Goal: Transaction & Acquisition: Purchase product/service

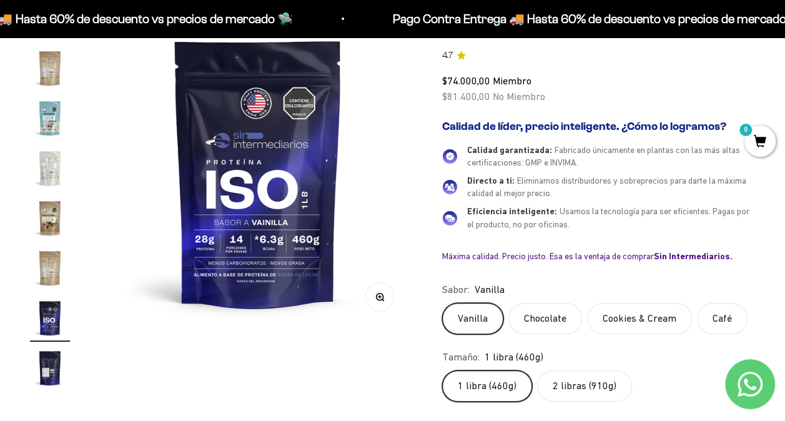
click at [471, 318] on label "Vanilla" at bounding box center [472, 318] width 61 height 31
click at [442, 303] on input "Vanilla" at bounding box center [441, 302] width 1 height 1
click at [585, 380] on label "2 libras (910g)" at bounding box center [584, 385] width 95 height 31
click at [442, 370] on input "2 libras (910g)" at bounding box center [441, 370] width 1 height 1
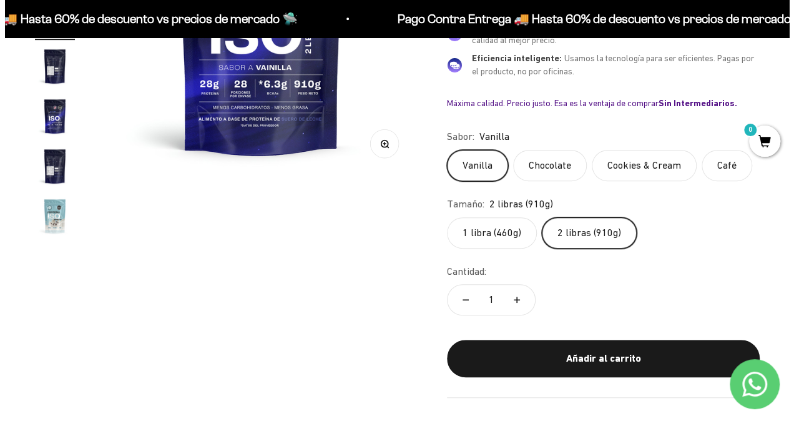
scroll to position [298, 0]
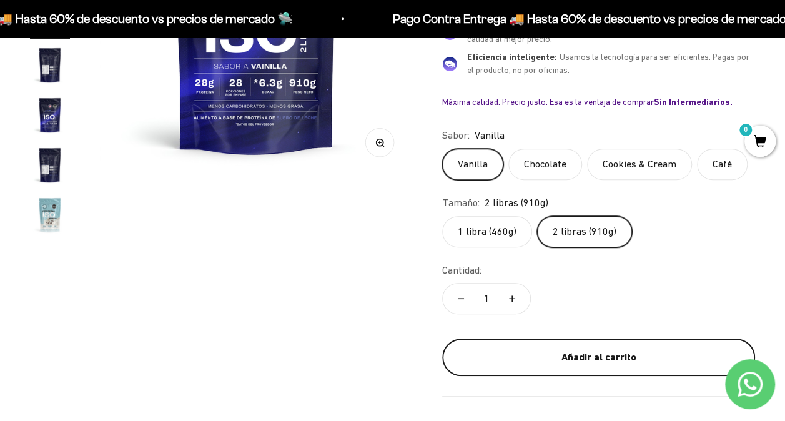
click at [592, 351] on div "Añadir al carrito" at bounding box center [598, 357] width 263 height 16
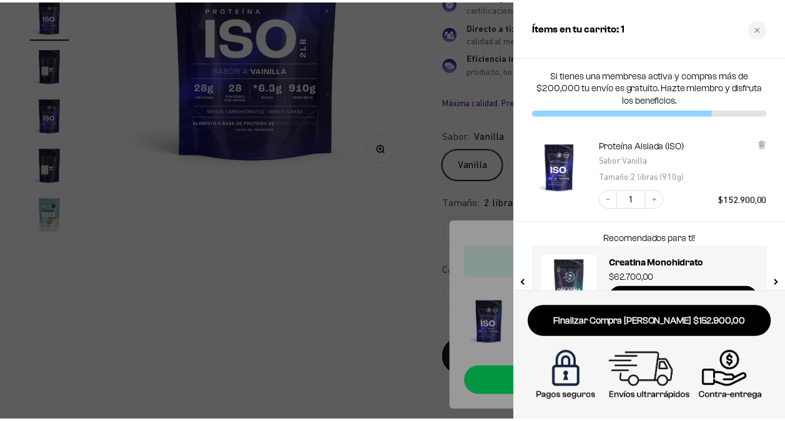
scroll to position [39, 0]
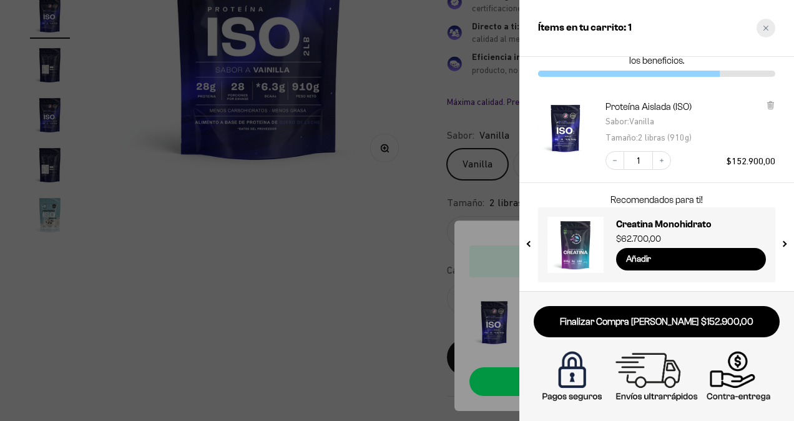
click at [765, 31] on div "Close cart" at bounding box center [766, 28] width 19 height 19
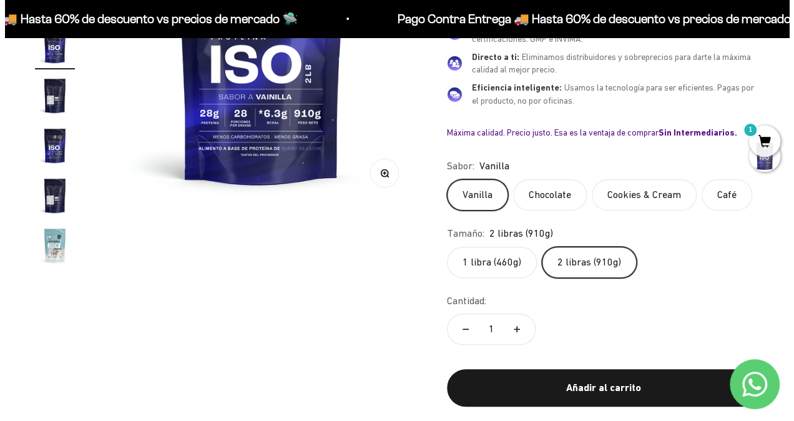
scroll to position [268, 0]
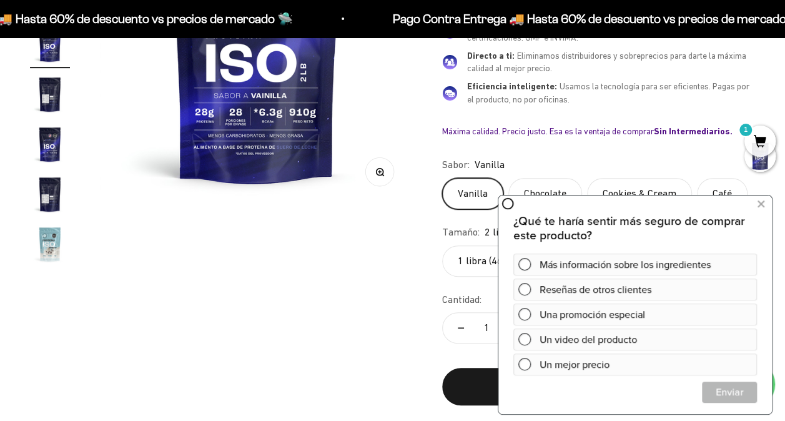
click at [366, 314] on div "Zoom Ir al artículo 1 Ir al artículo 2 Ir al artículo 3 Ir al artículo 4 Ir al …" at bounding box center [392, 158] width 725 height 533
click at [373, 343] on div "Zoom Ir al artículo 1 Ir al artículo 2 Ir al artículo 3 Ir al artículo 4 Ir al …" at bounding box center [392, 158] width 725 height 533
click at [759, 205] on icon at bounding box center [760, 203] width 7 height 16
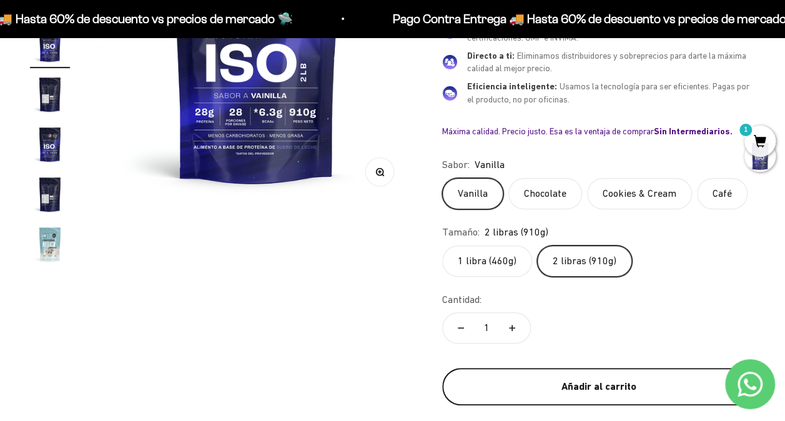
click at [587, 385] on div "Añadir al carrito" at bounding box center [598, 386] width 263 height 16
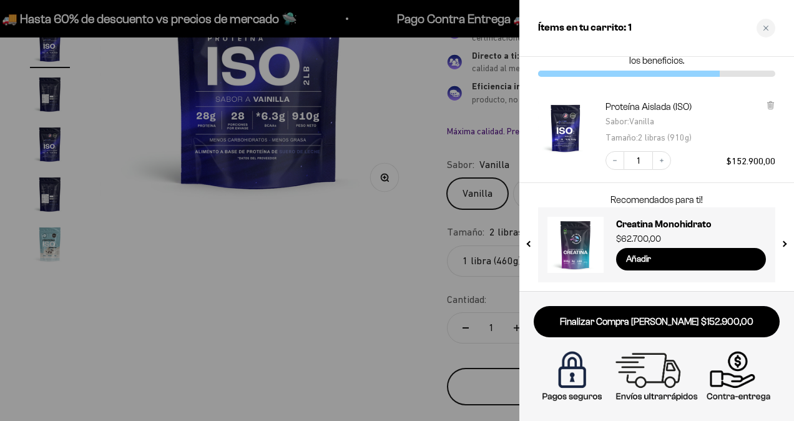
scroll to position [14, 0]
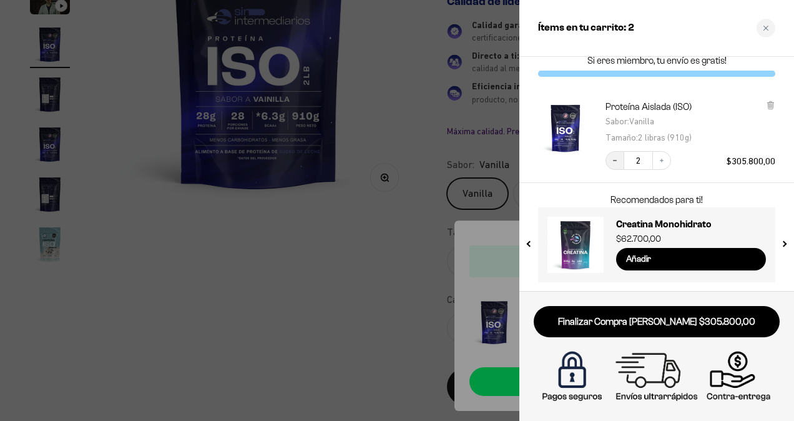
click at [616, 160] on icon "Decrease quantity" at bounding box center [615, 160] width 4 height 1
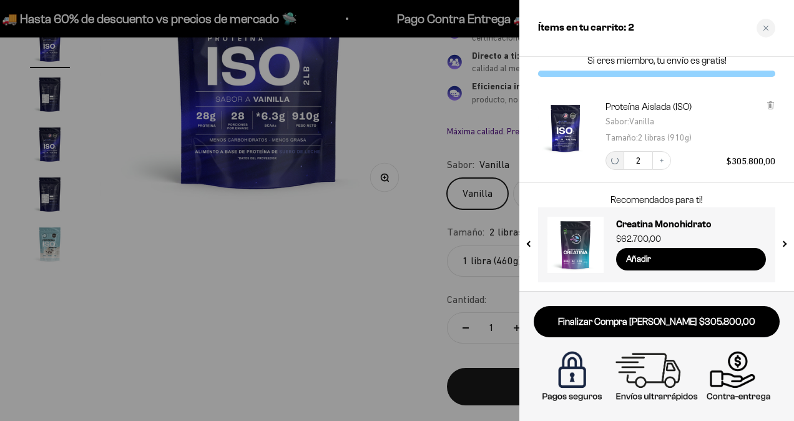
scroll to position [39, 0]
click at [658, 162] on icon "Increase quantity" at bounding box center [661, 160] width 7 height 7
click at [613, 157] on icon "Decrease quantity" at bounding box center [614, 160] width 7 height 7
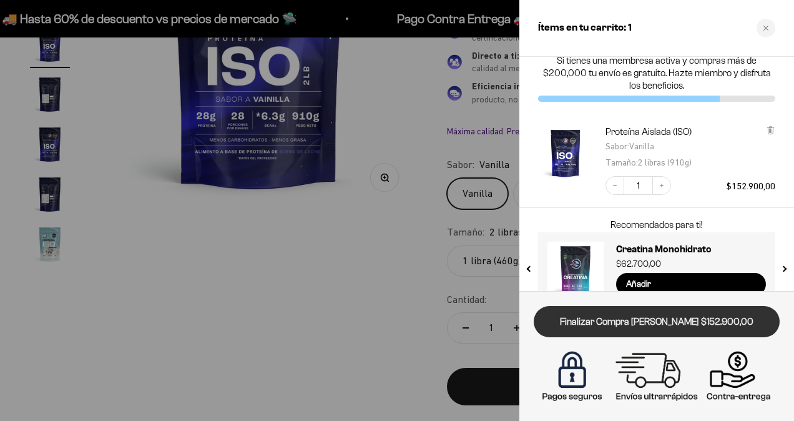
click at [662, 327] on link "Finalizar Compra [PERSON_NAME] $152.900,00" at bounding box center [657, 322] width 246 height 32
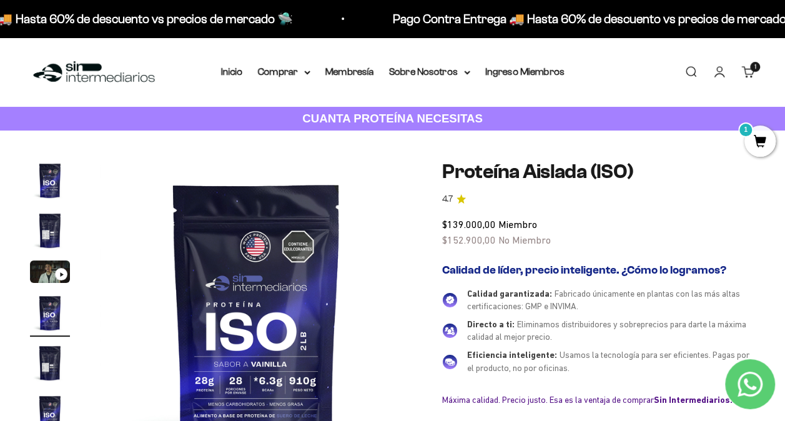
click at [716, 72] on link "Iniciar sesión" at bounding box center [719, 72] width 14 height 14
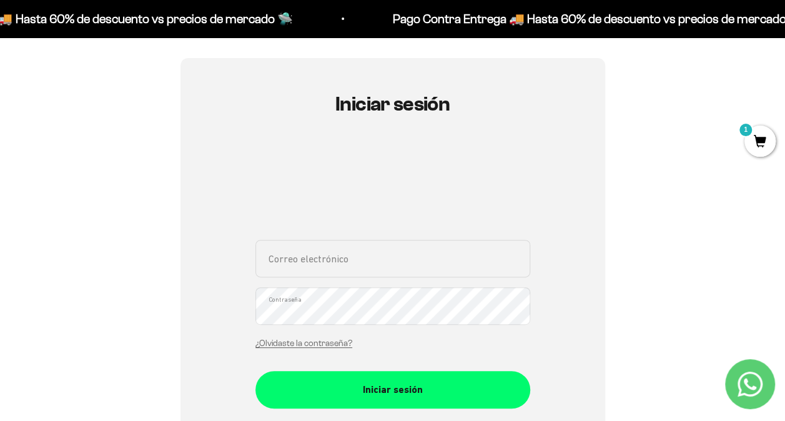
scroll to position [117, 0]
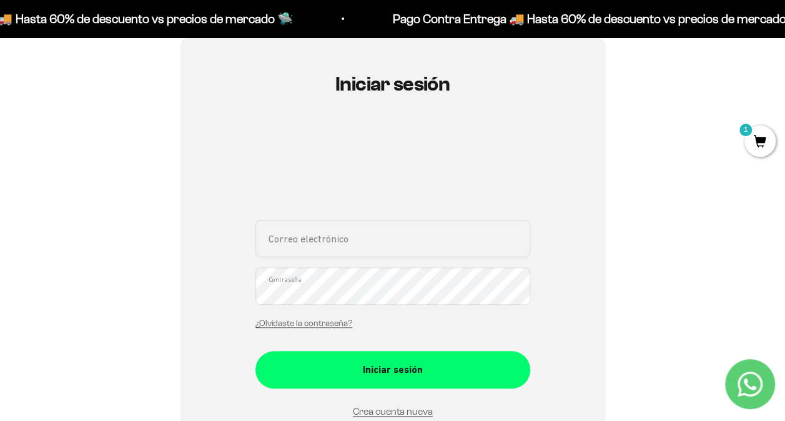
click at [365, 238] on input "Correo electrónico" at bounding box center [392, 238] width 275 height 37
type input "indycruz1@yahoo.es"
click at [383, 408] on link "Crea cuenta nueva" at bounding box center [393, 411] width 80 height 11
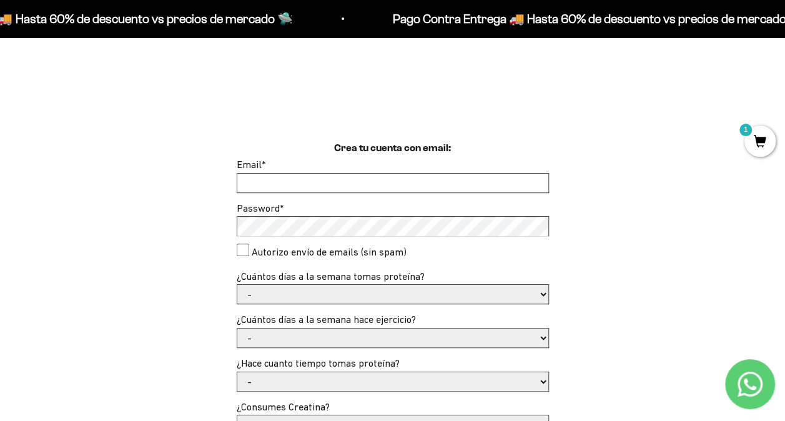
scroll to position [252, 0]
click at [305, 182] on input "Email *" at bounding box center [392, 182] width 311 height 19
type input "[EMAIL_ADDRESS][DOMAIN_NAME]"
click at [542, 295] on select "- 1 o 2 3 a 5 6 o 7" at bounding box center [392, 293] width 311 height 19
click at [237, 284] on select "- 1 o 2 3 a 5 6 o 7" at bounding box center [392, 293] width 311 height 19
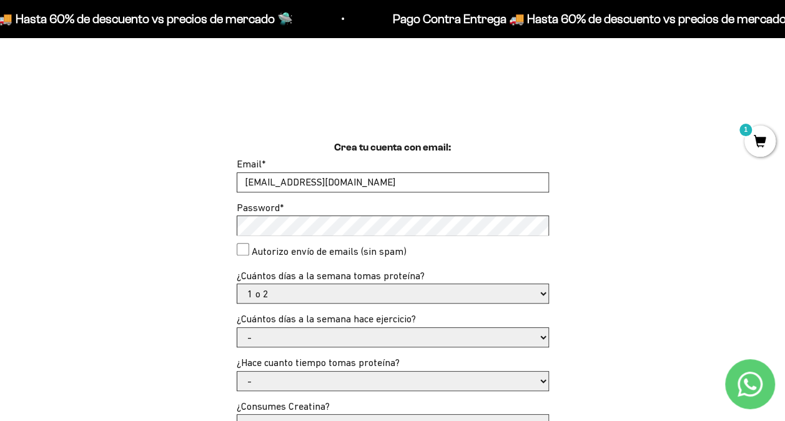
click at [541, 295] on select "- 1 o 2 3 a 5 6 o 7" at bounding box center [392, 293] width 311 height 19
select select "3 a 5"
click at [237, 284] on select "- 1 o 2 3 a 5 6 o 7" at bounding box center [392, 293] width 311 height 19
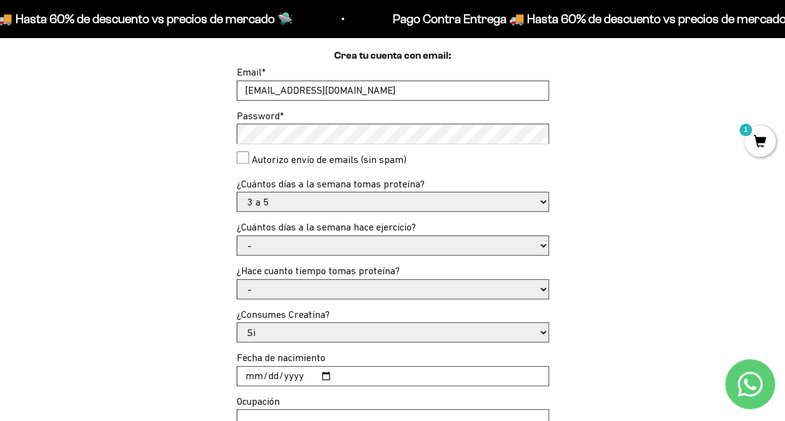
scroll to position [348, 0]
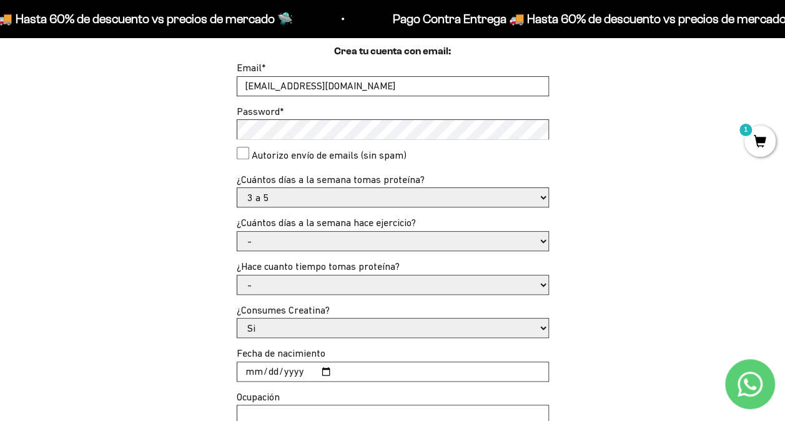
click at [543, 244] on select "- No hago 1 a 2 días 3 a 5 días 6 o 7 días" at bounding box center [392, 241] width 311 height 19
select select "3 a 5 días"
click at [237, 232] on select "- No hago 1 a 2 días 3 a 5 días 6 o 7 días" at bounding box center [392, 241] width 311 height 19
click at [542, 285] on select "- Apenas estoy empezando Menos de 6 meses Más de 6 meses Hace más de un año" at bounding box center [392, 284] width 311 height 19
select select "Apenas estoy empezando"
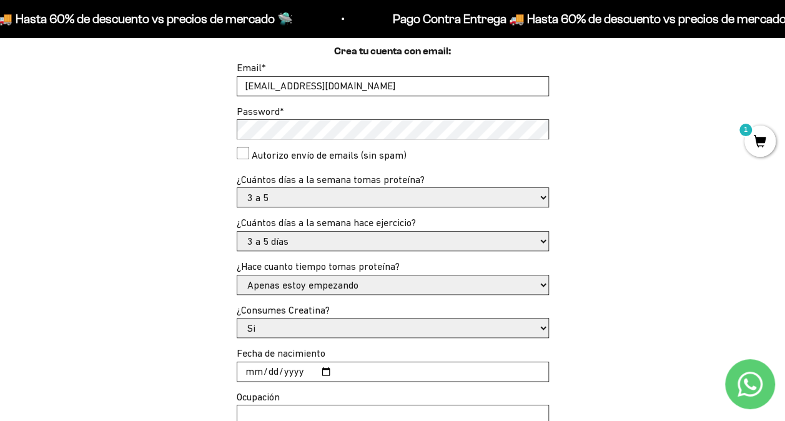
click at [237, 275] on select "- Apenas estoy empezando Menos de 6 meses Más de 6 meses Hace más de un año" at bounding box center [392, 284] width 311 height 19
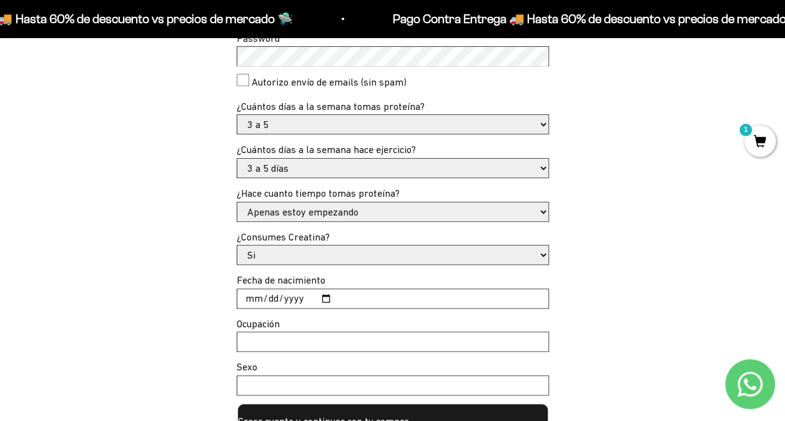
scroll to position [422, 0]
click at [538, 252] on select "Si No" at bounding box center [392, 254] width 311 height 19
select select "No"
click at [237, 245] on select "Si No" at bounding box center [392, 254] width 311 height 19
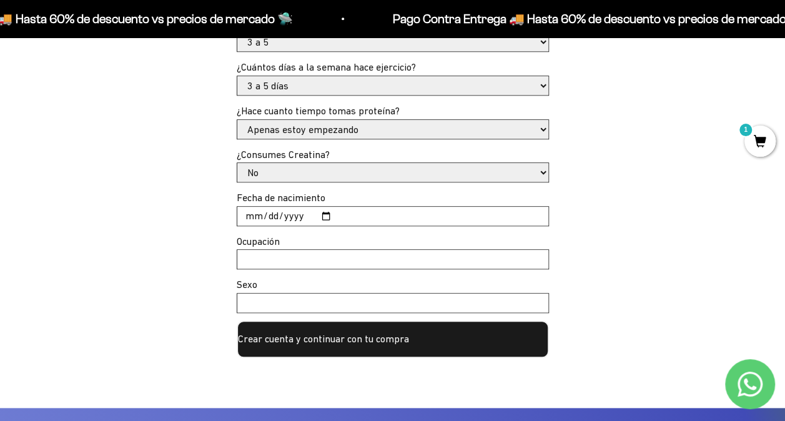
scroll to position [504, 0]
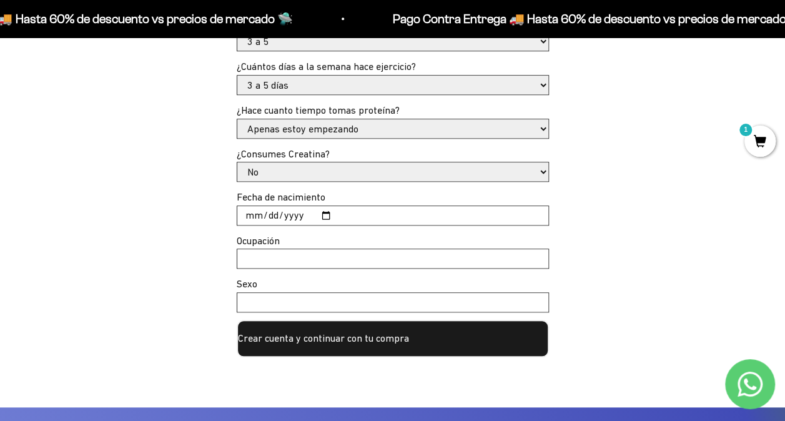
click at [325, 215] on input "Fecha de nacimiento" at bounding box center [392, 215] width 311 height 19
click at [301, 211] on input "2025-09-29" at bounding box center [392, 215] width 311 height 19
click at [270, 212] on input "2025-09-29" at bounding box center [392, 215] width 311 height 19
type input "2004-11-29"
click at [312, 262] on input "Ocupación" at bounding box center [392, 258] width 311 height 19
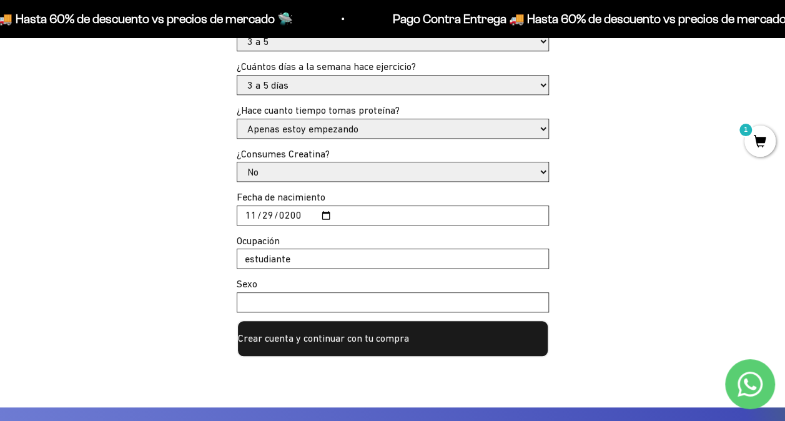
type input "estudiante"
click at [293, 304] on input "Sexo" at bounding box center [392, 302] width 311 height 19
type input "mascculino"
click at [325, 343] on button "Crear cuenta y continuar con tu compra" at bounding box center [393, 338] width 312 height 37
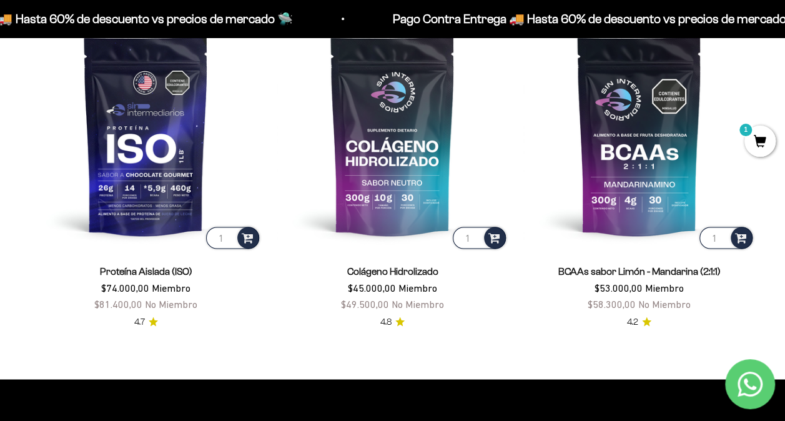
scroll to position [806, 0]
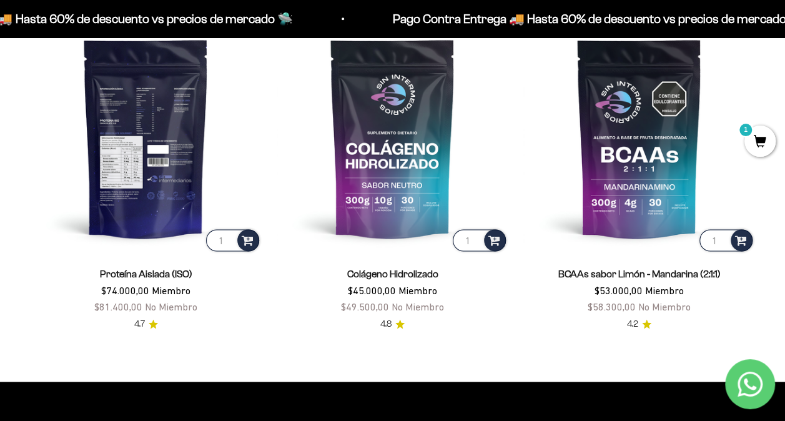
click at [155, 160] on img at bounding box center [146, 138] width 232 height 232
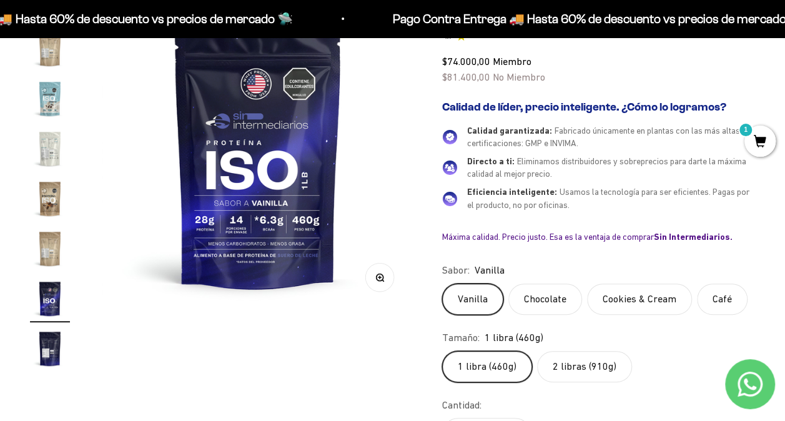
scroll to position [164, 0]
click at [572, 363] on label "2 libras (910g)" at bounding box center [584, 365] width 95 height 31
click at [442, 350] on input "2 libras (910g)" at bounding box center [441, 350] width 1 height 1
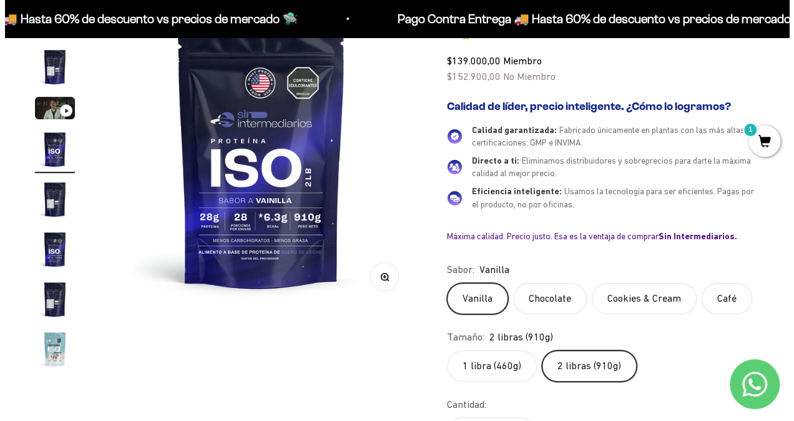
scroll to position [268, 0]
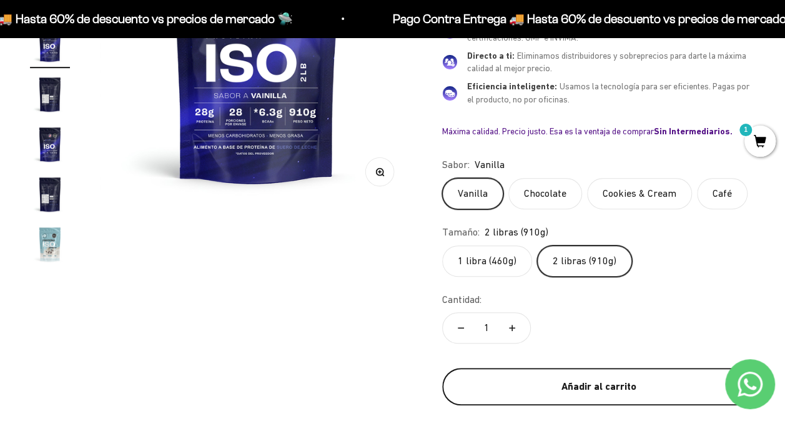
click at [581, 378] on div "Añadir al carrito" at bounding box center [598, 386] width 263 height 16
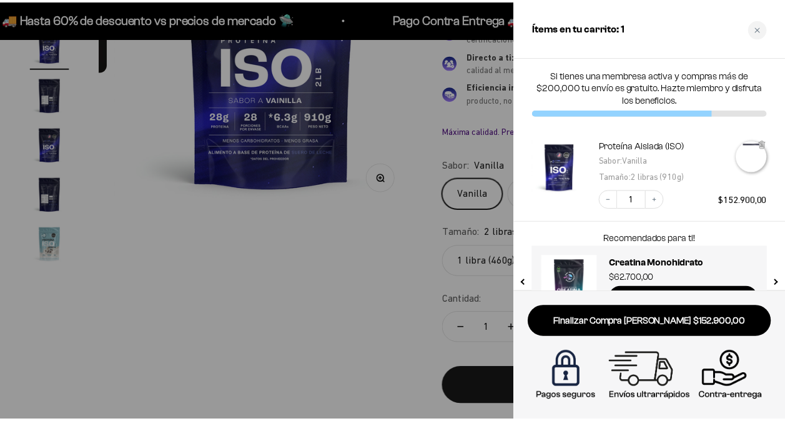
scroll to position [0, 974]
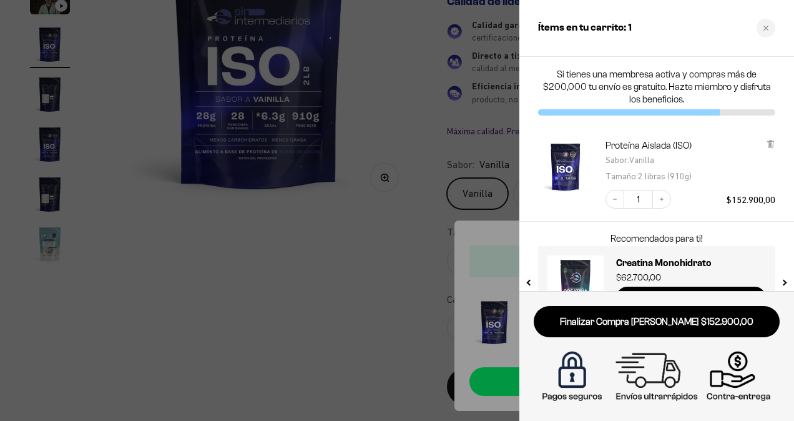
click at [385, 285] on div at bounding box center [397, 210] width 794 height 421
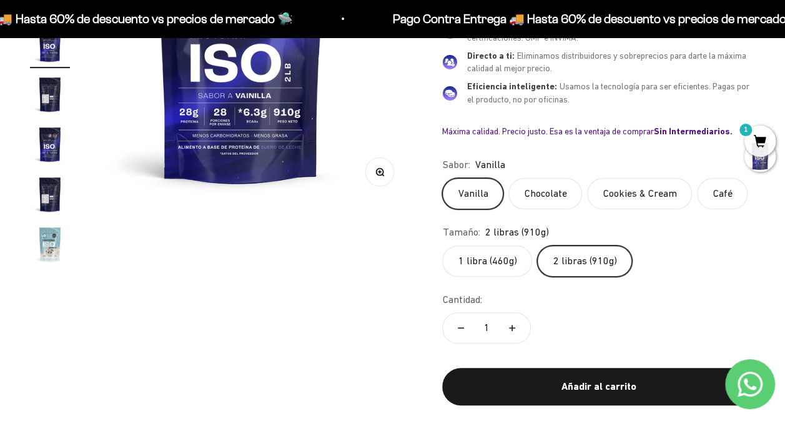
scroll to position [0, 959]
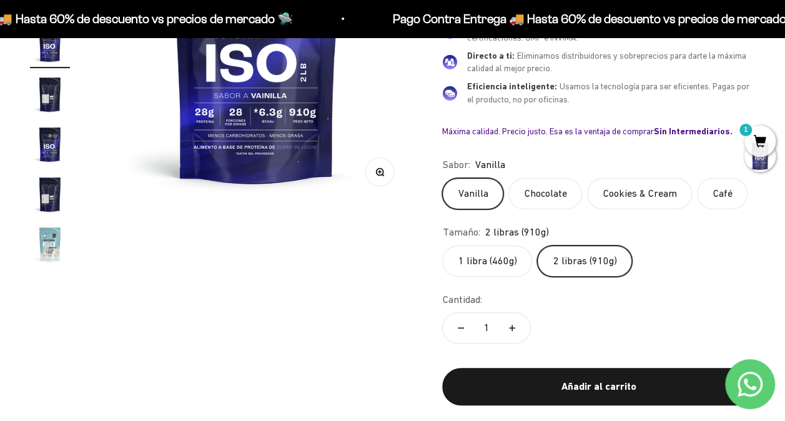
click at [484, 259] on label "1 libra (460g)" at bounding box center [487, 260] width 90 height 31
click at [442, 245] on input "1 libra (460g)" at bounding box center [441, 245] width 1 height 1
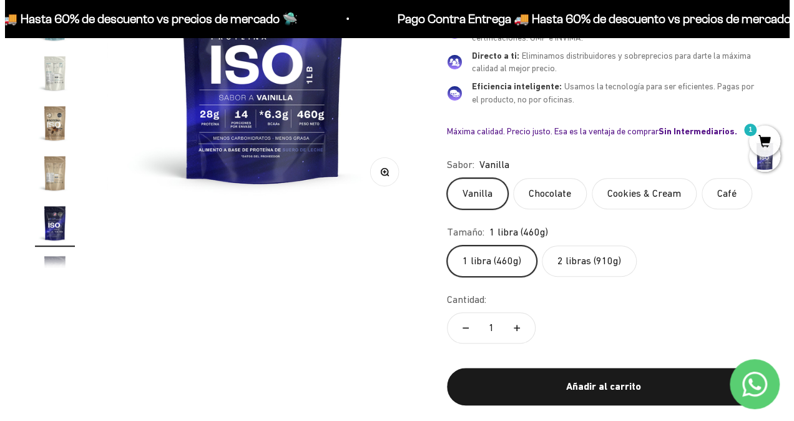
scroll to position [451, 0]
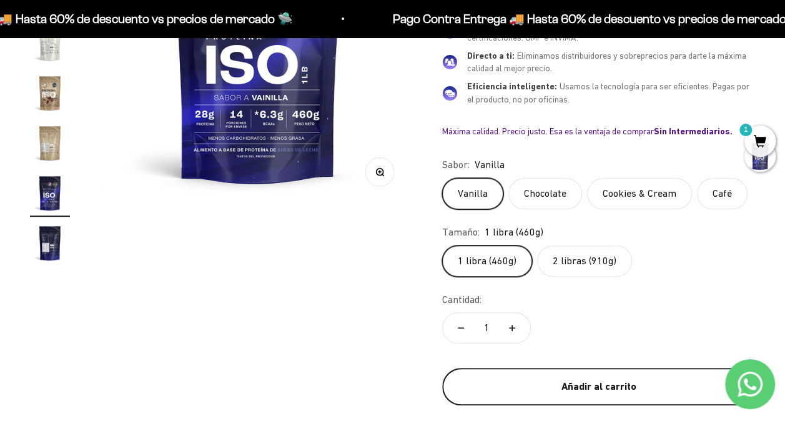
click at [587, 378] on div "Añadir al carrito" at bounding box center [598, 386] width 263 height 16
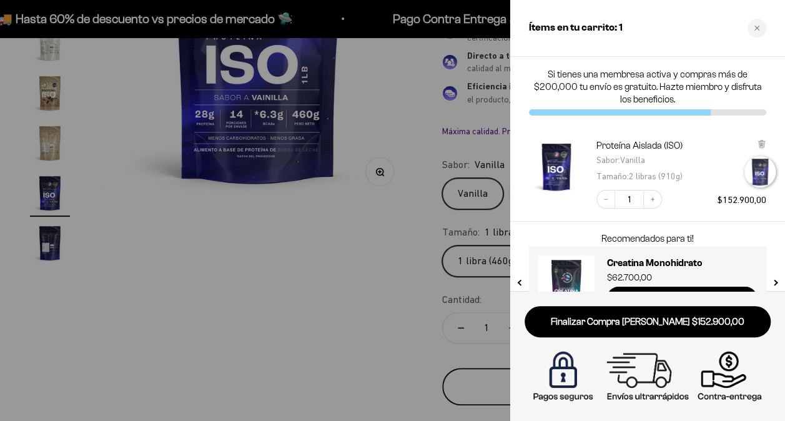
scroll to position [0, 4873]
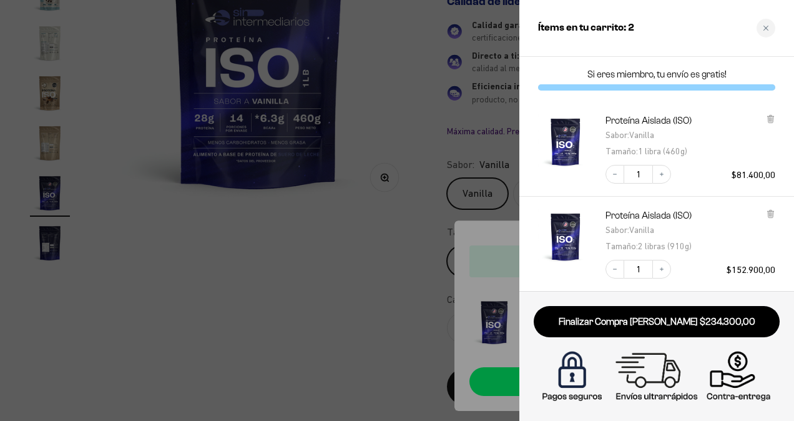
click at [381, 363] on div at bounding box center [397, 210] width 794 height 421
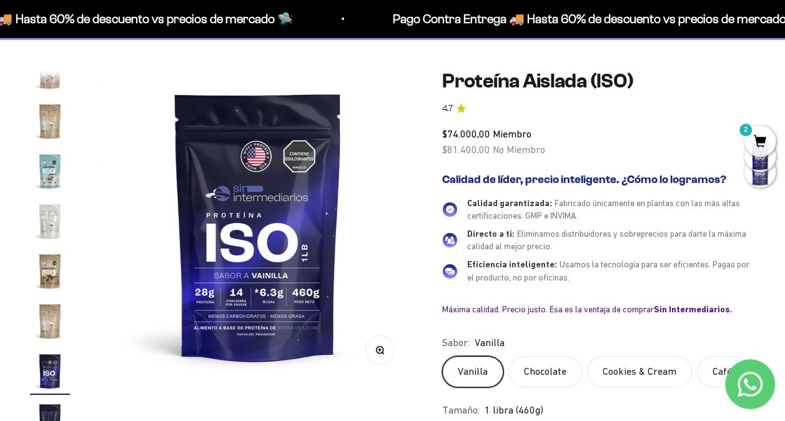
scroll to position [0, 0]
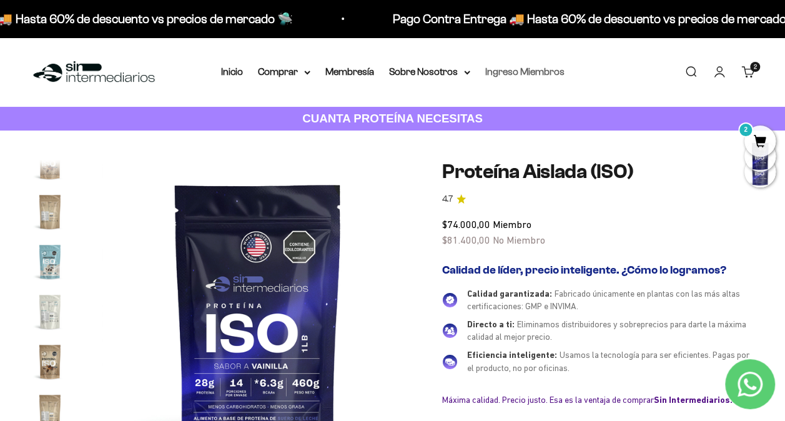
click at [519, 70] on link "Ingreso Miembros" at bounding box center [524, 71] width 79 height 11
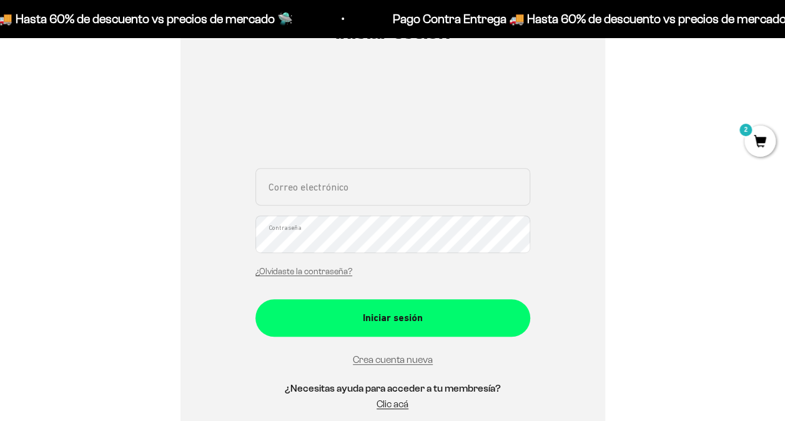
scroll to position [171, 0]
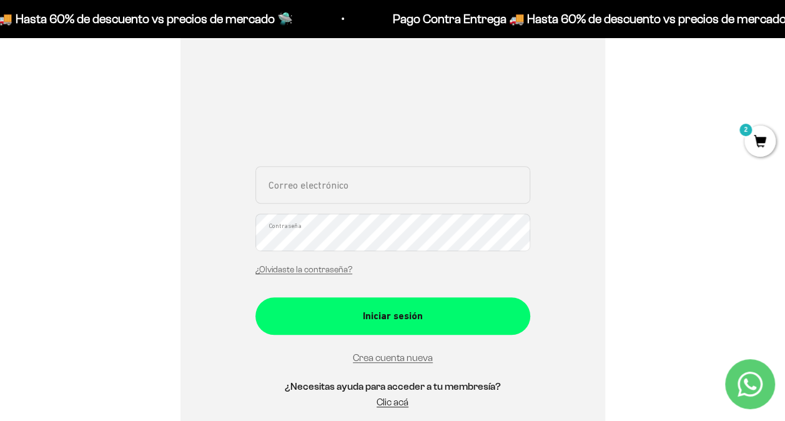
click at [376, 185] on input "Correo electrónico" at bounding box center [392, 184] width 275 height 37
type input "indycruz1@yahoo.es"
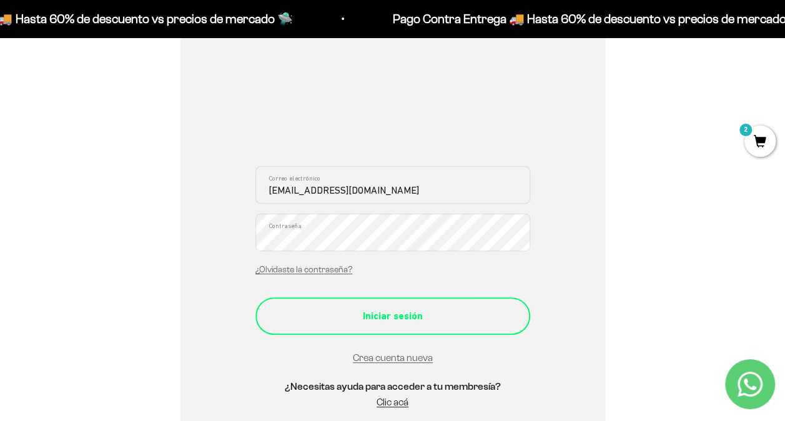
click at [402, 312] on div "Iniciar sesión" at bounding box center [392, 316] width 225 height 16
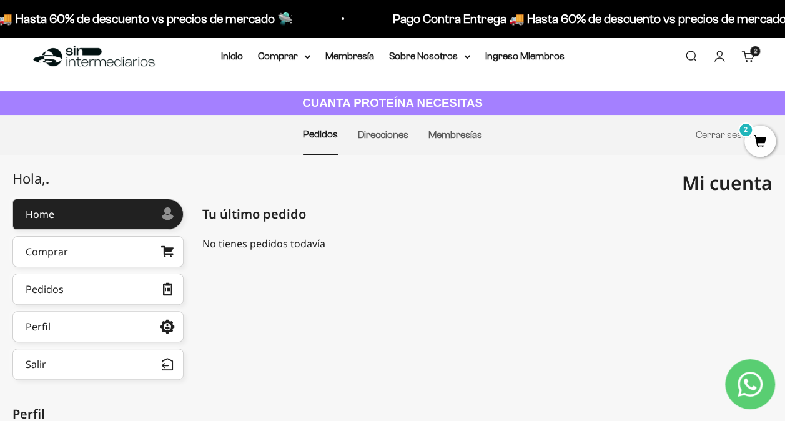
scroll to position [15, 0]
click at [764, 139] on span "2" at bounding box center [759, 140] width 31 height 31
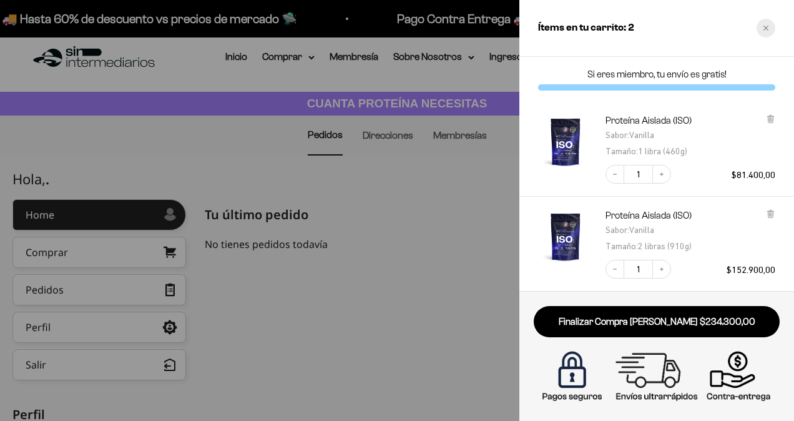
click at [767, 30] on icon "Close cart" at bounding box center [766, 28] width 6 height 6
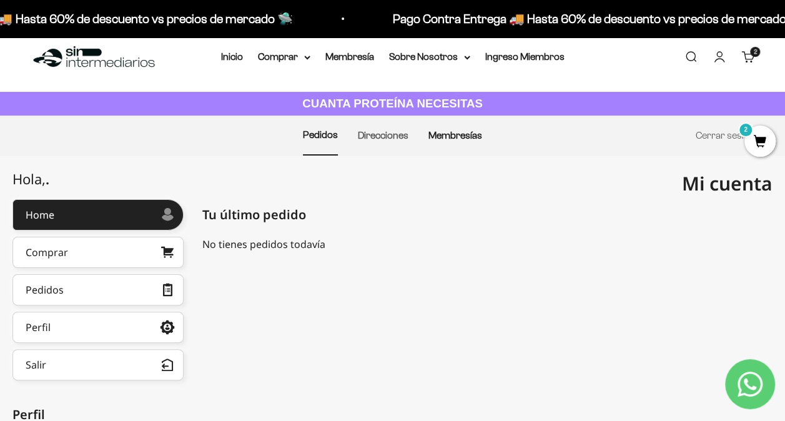
click at [456, 139] on link "Membresías" at bounding box center [455, 135] width 54 height 11
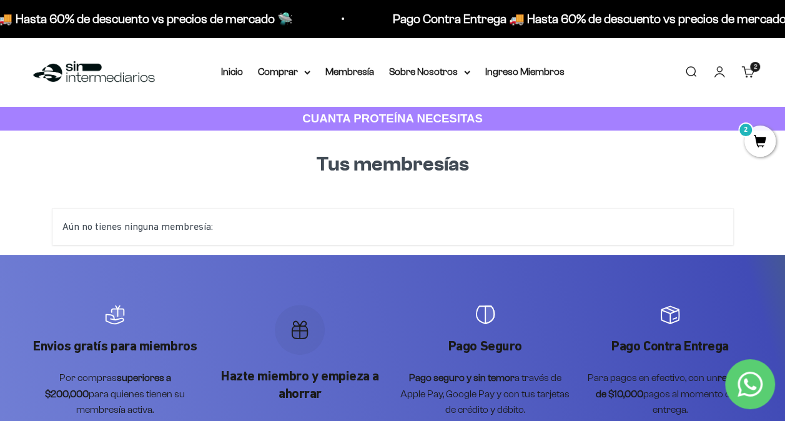
click at [310, 218] on div "Aún no tienes ninguna membresía:" at bounding box center [392, 226] width 680 height 36
click at [356, 73] on link "Membresía" at bounding box center [349, 71] width 49 height 11
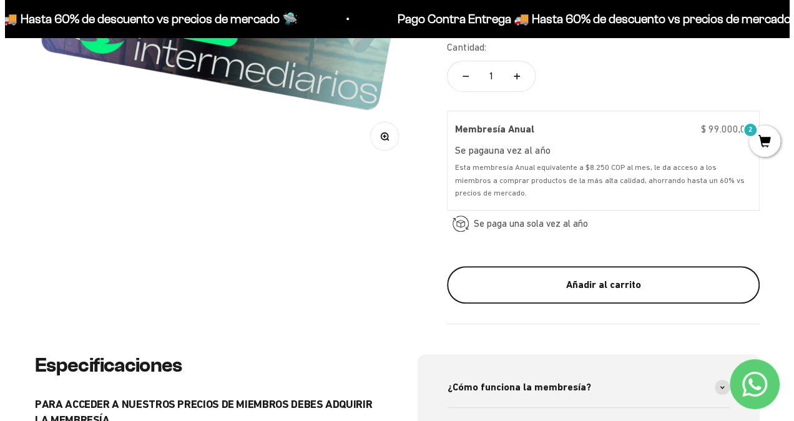
scroll to position [372, 0]
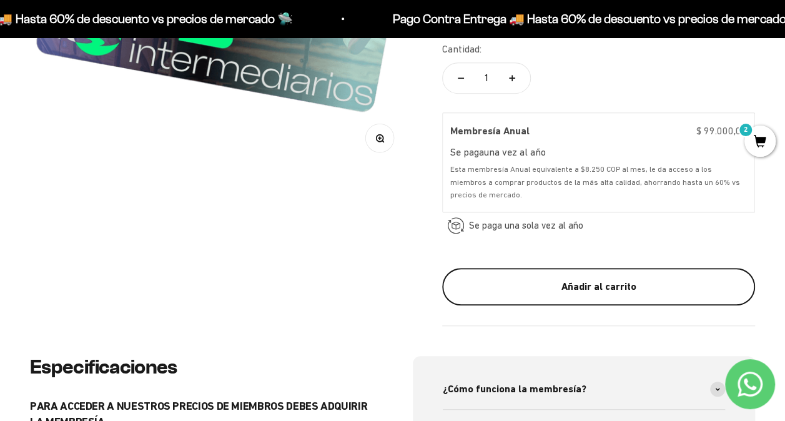
click at [599, 282] on div "Añadir al carrito" at bounding box center [598, 286] width 263 height 16
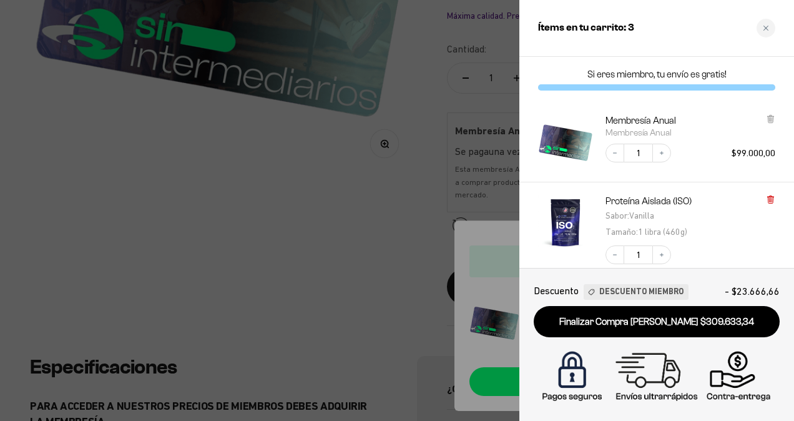
click at [771, 197] on icon at bounding box center [770, 200] width 5 height 6
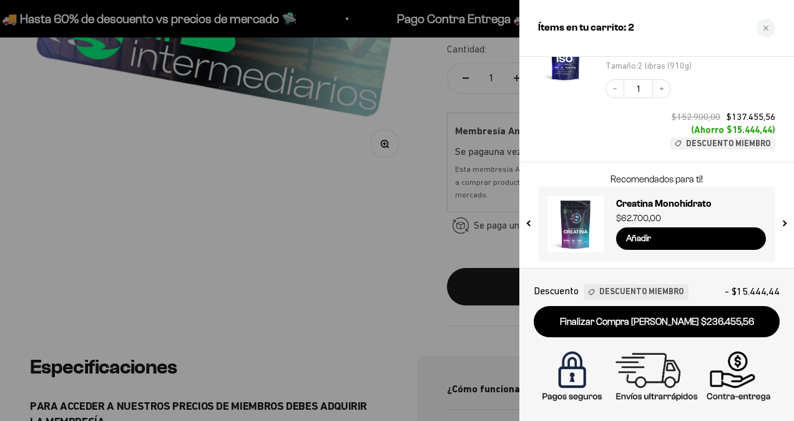
scroll to position [169, 0]
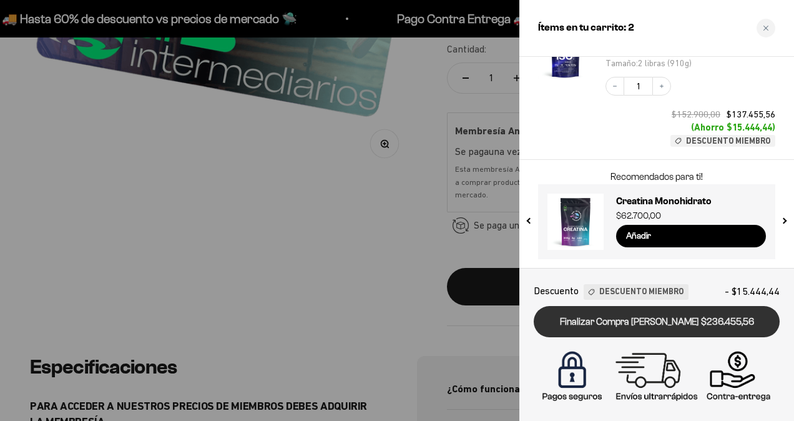
click at [677, 322] on link "Finalizar Compra [PERSON_NAME] $236.455,56" at bounding box center [657, 322] width 246 height 32
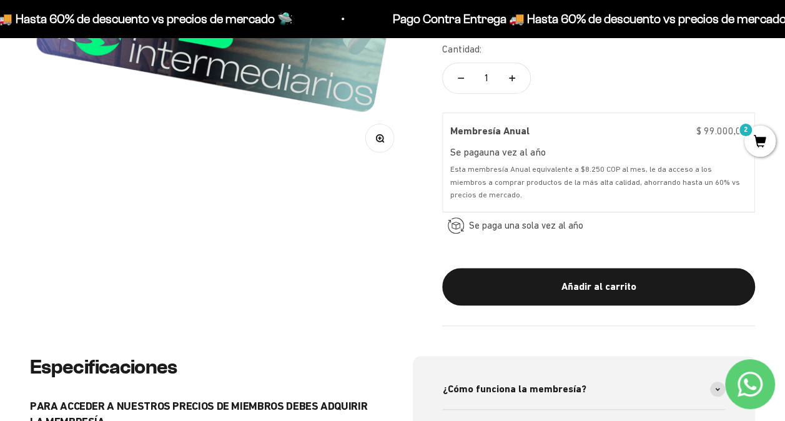
click at [759, 141] on span "2" at bounding box center [759, 140] width 31 height 31
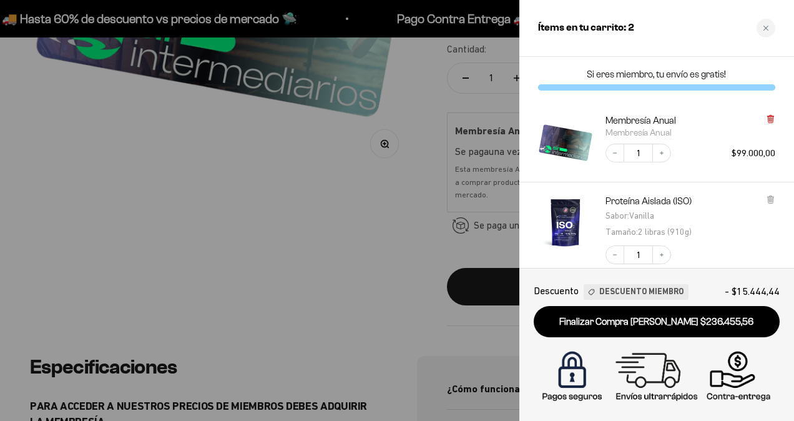
click at [774, 115] on icon at bounding box center [770, 118] width 9 height 9
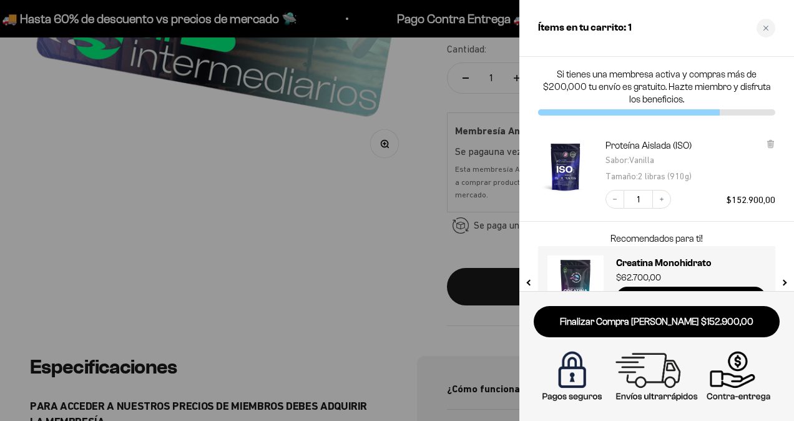
scroll to position [39, 0]
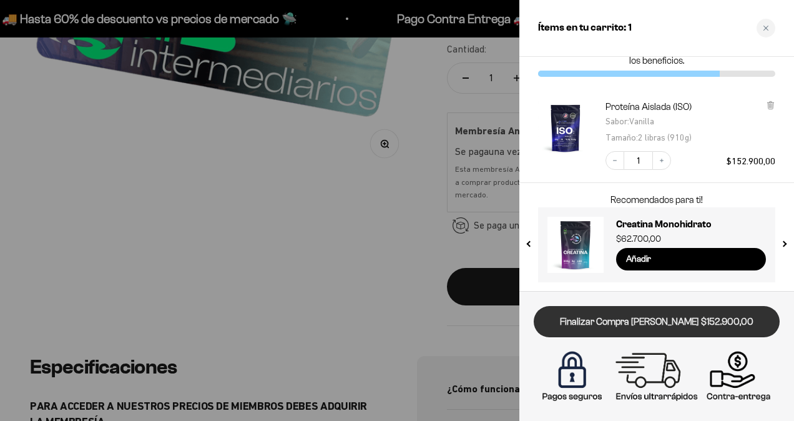
click at [689, 321] on link "Finalizar Compra [PERSON_NAME] $152.900,00" at bounding box center [657, 322] width 246 height 32
